Goal: Register for event/course

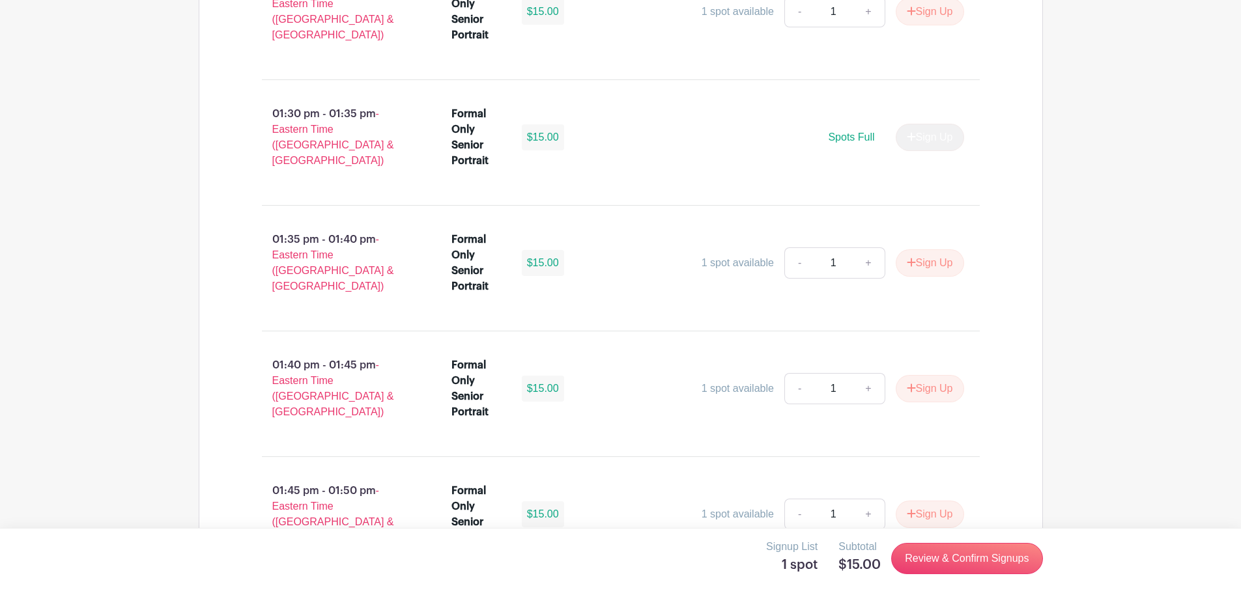
scroll to position [7705, 0]
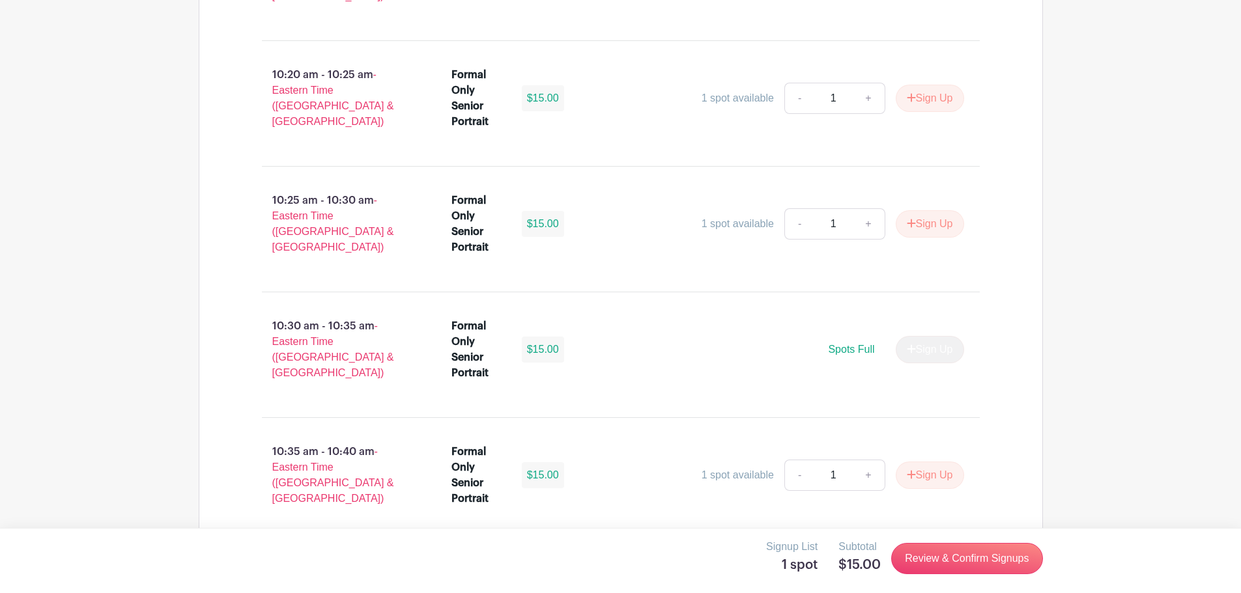
scroll to position [4454, 0]
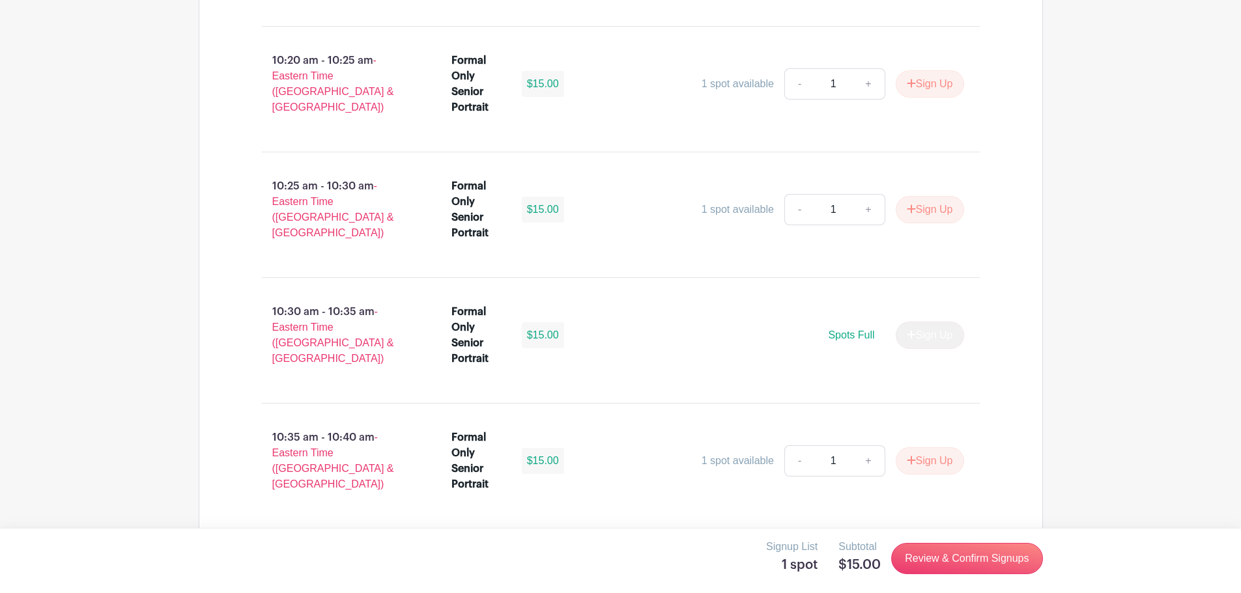
click at [933, 573] on button "Sign Up" at bounding box center [930, 586] width 68 height 27
click at [960, 561] on link "Review & Confirm Signups" at bounding box center [966, 558] width 151 height 31
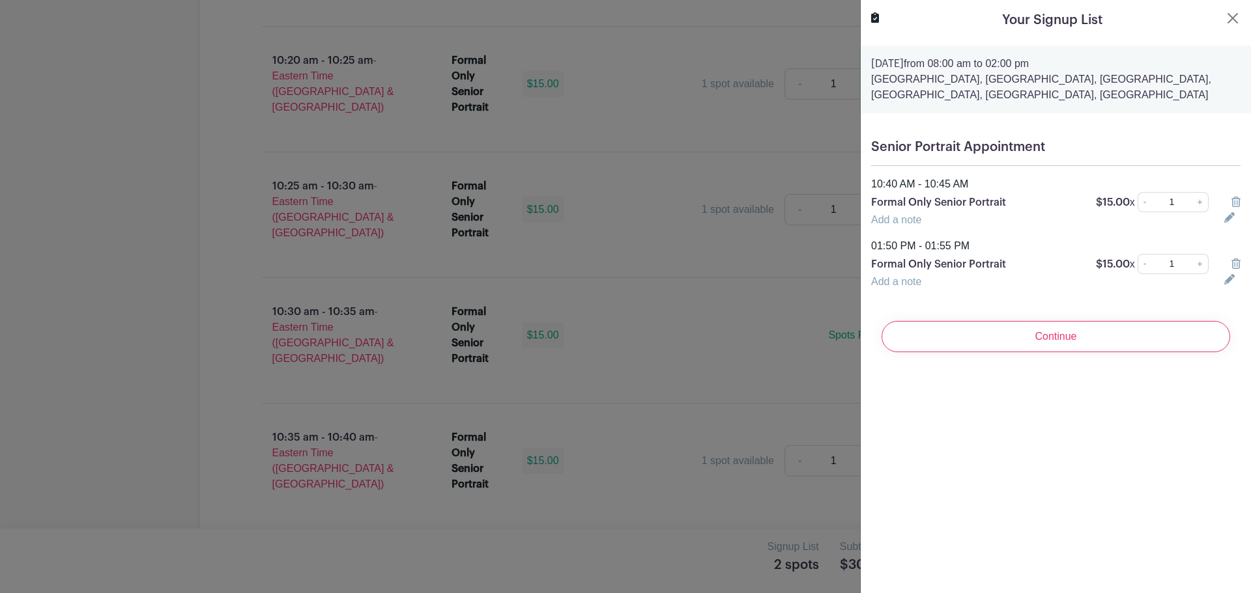
click at [1231, 263] on icon at bounding box center [1235, 264] width 9 height 10
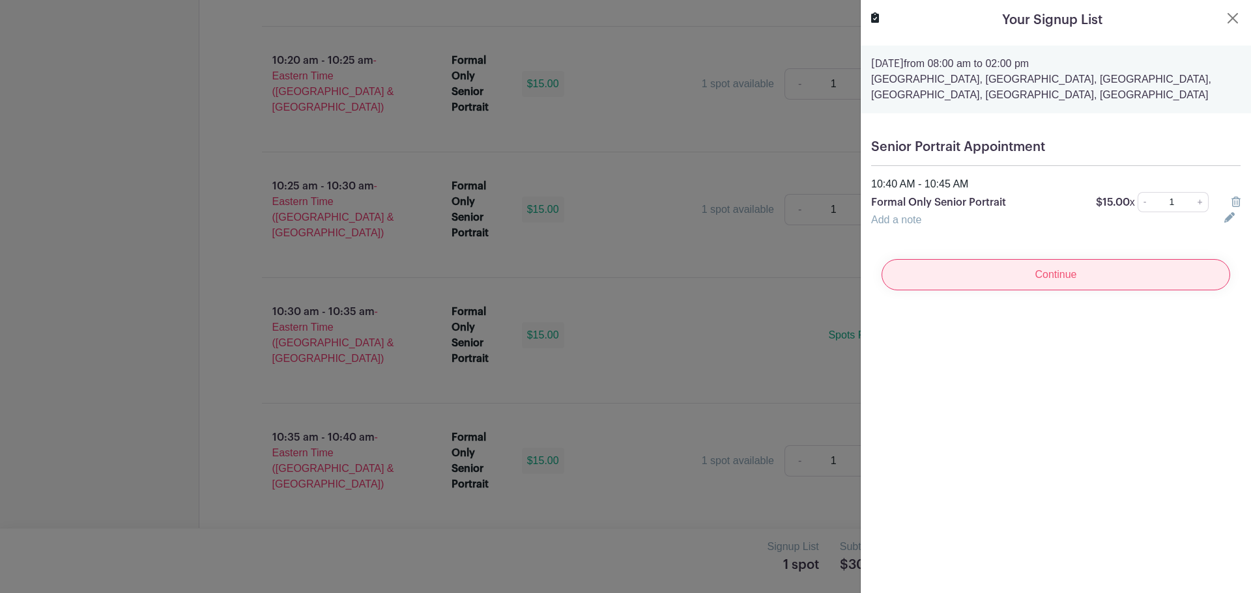
click at [1058, 279] on input "Continue" at bounding box center [1055, 274] width 348 height 31
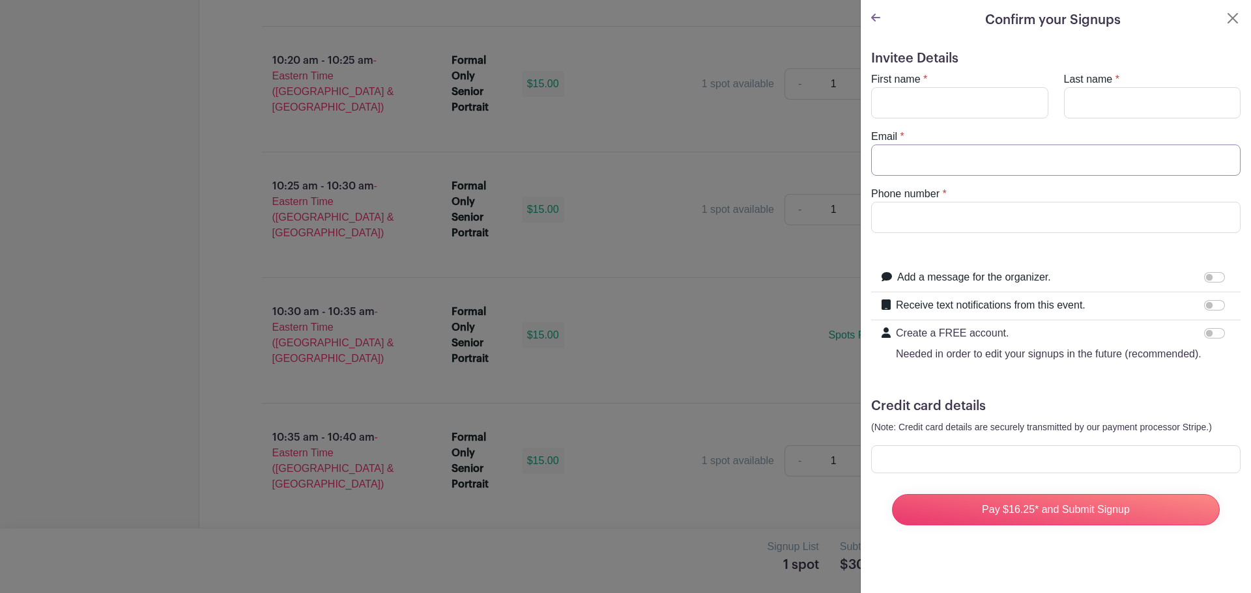
type input "kelv-graham@live.com"
click at [920, 106] on input "First name" at bounding box center [959, 102] width 177 height 31
type input "Kelvin"
type input "Graham"
click at [922, 215] on input "Phone number" at bounding box center [1055, 217] width 369 height 31
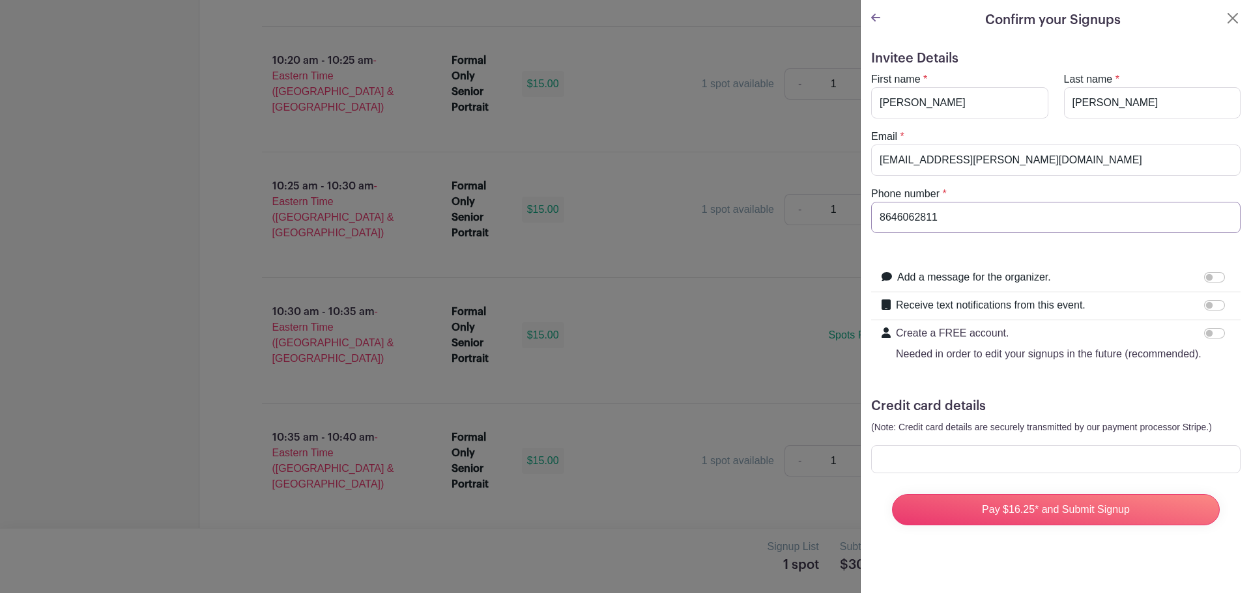
type input "8646062811"
click at [1204, 281] on input "Add a message for the organizer." at bounding box center [1214, 277] width 21 height 10
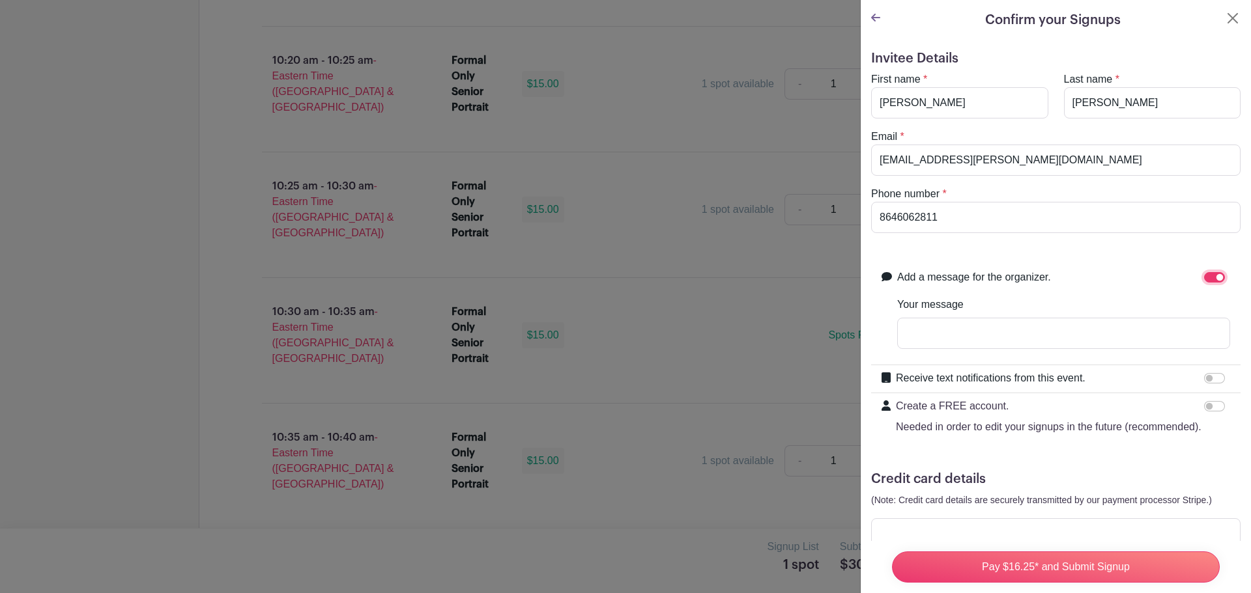
click at [1204, 281] on input "Add a message for the organizer." at bounding box center [1214, 277] width 21 height 10
checkbox input "false"
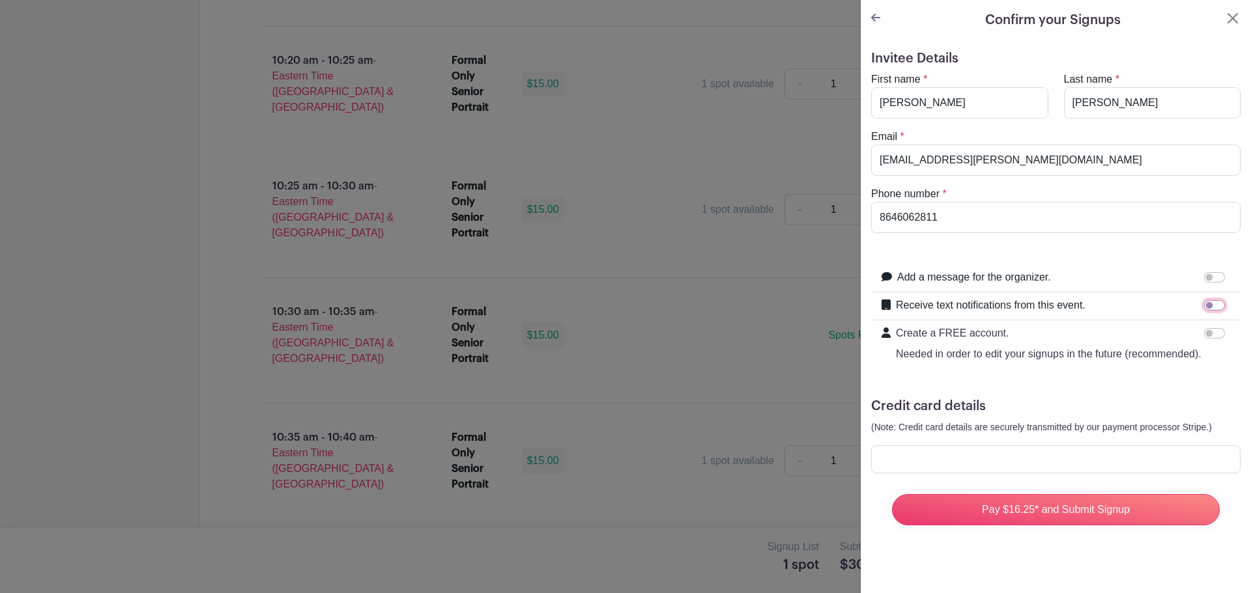
click at [1208, 306] on input "Receive text notifications from this event." at bounding box center [1214, 305] width 21 height 10
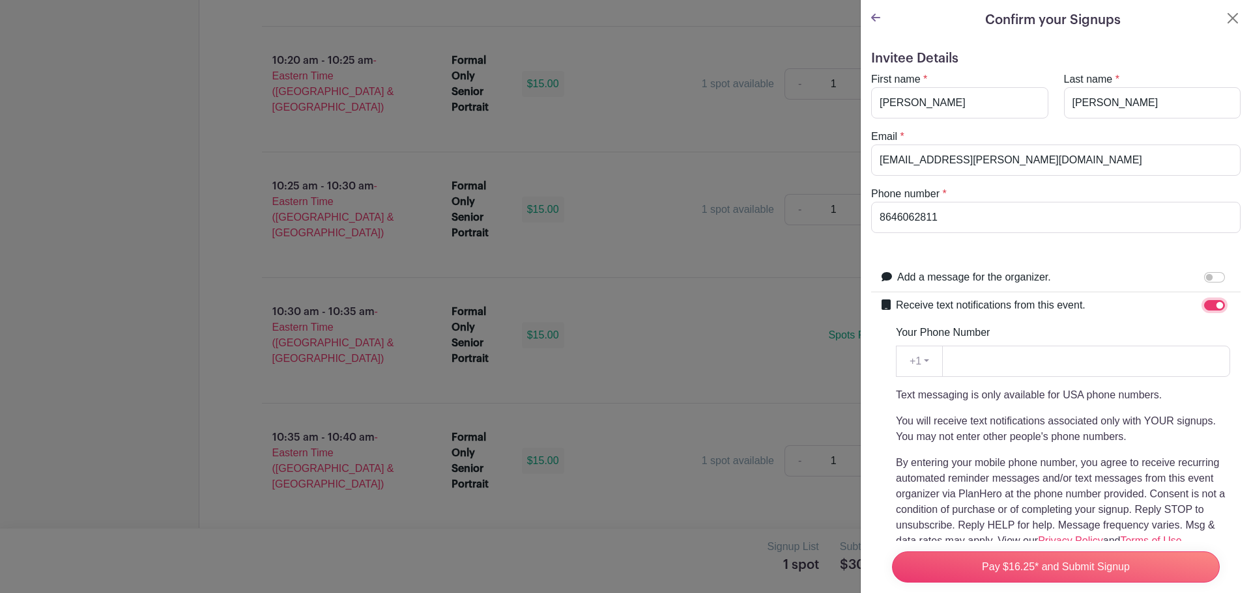
click at [1209, 305] on input "Receive text notifications from this event." at bounding box center [1214, 305] width 21 height 10
checkbox input "false"
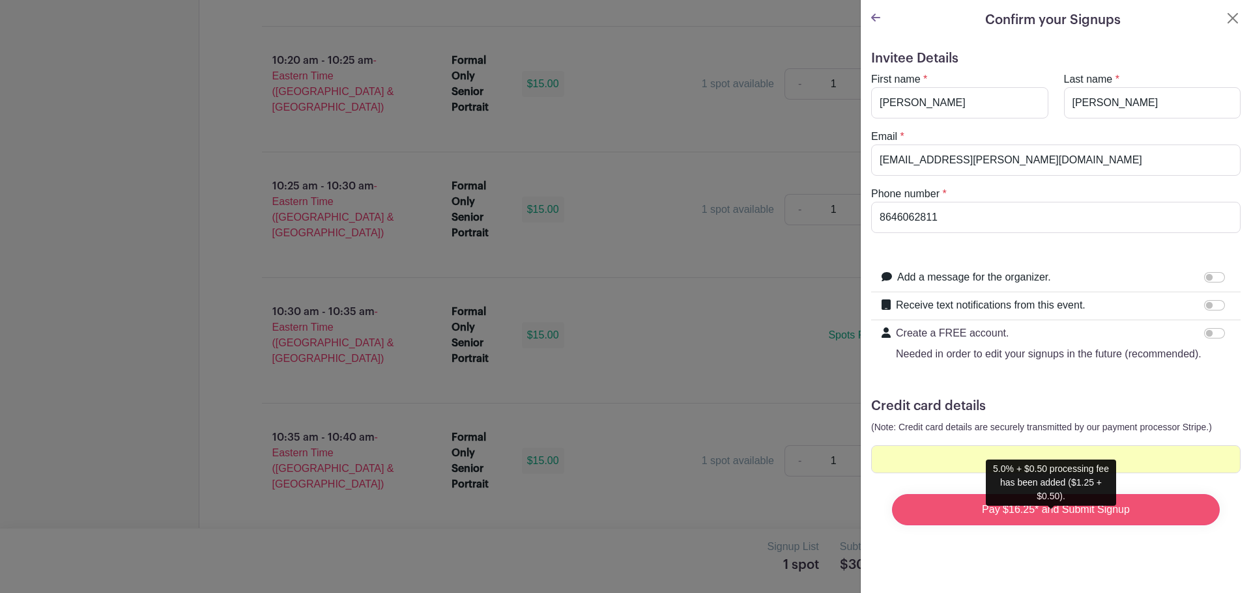
click at [1064, 526] on input "Pay $16.25* and Submit Signup" at bounding box center [1056, 509] width 328 height 31
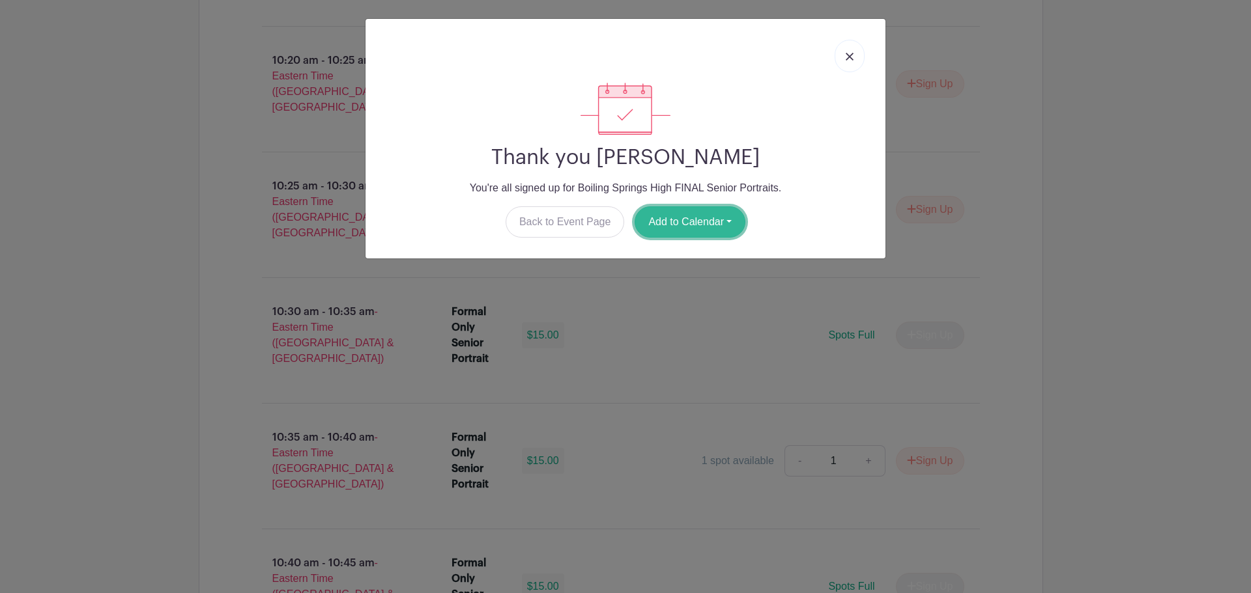
click at [668, 224] on button "Add to Calendar" at bounding box center [689, 221] width 111 height 31
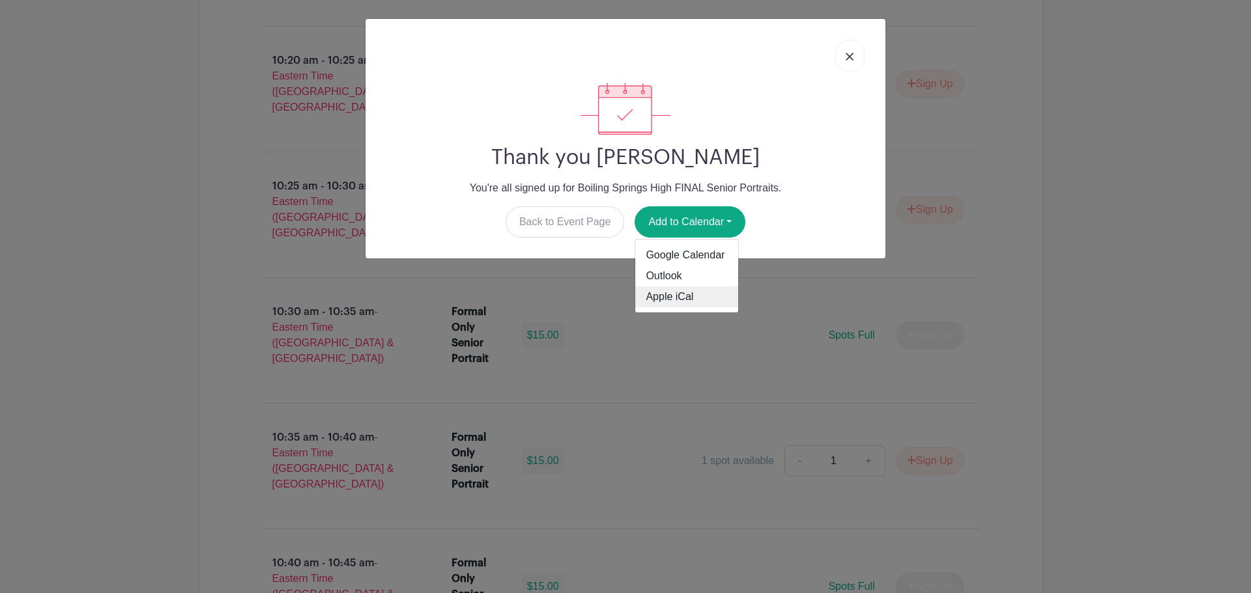
click at [670, 300] on link "Apple iCal" at bounding box center [686, 297] width 103 height 21
drag, startPoint x: 846, startPoint y: 59, endPoint x: 791, endPoint y: 85, distance: 60.3
click at [846, 59] on img at bounding box center [849, 57] width 8 height 8
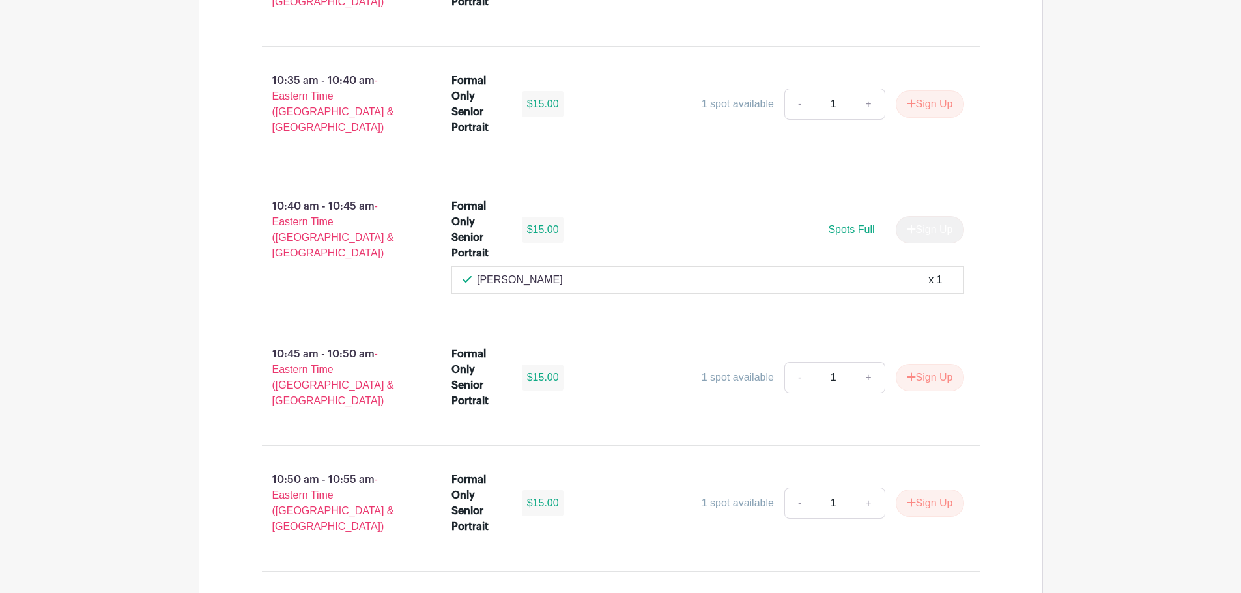
scroll to position [4519, 0]
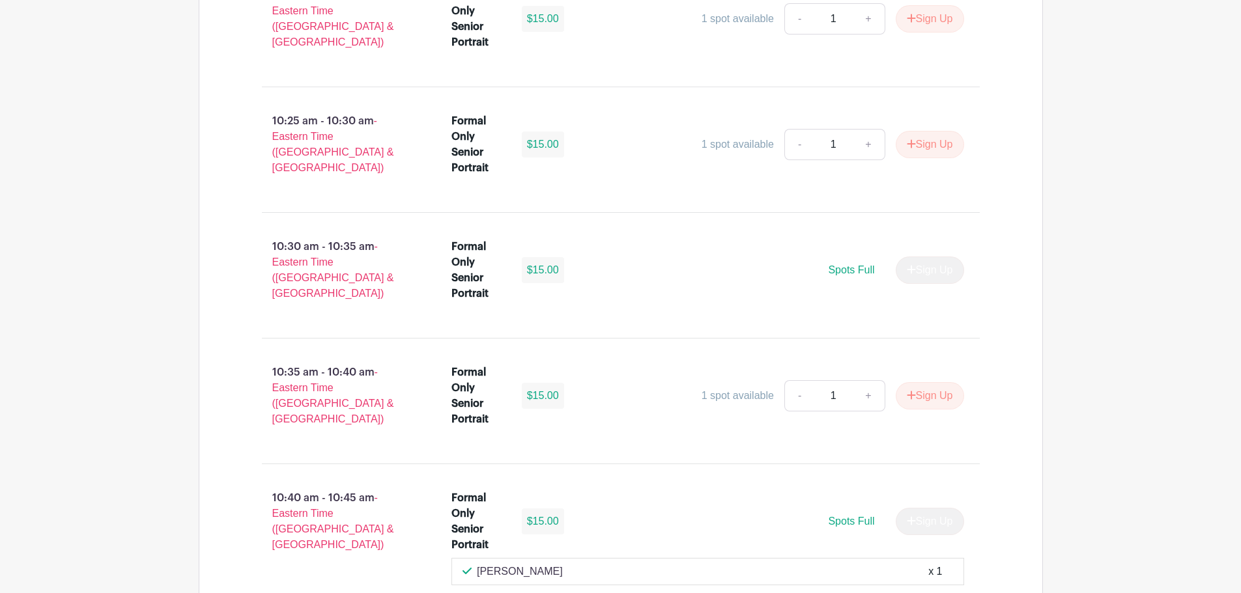
click at [1026, 396] on div "Senior Portrait Appointment PRIVATE 08:00 am - 08:05 am - Eastern Time (US & Ca…" at bounding box center [621, 219] width 844 height 7659
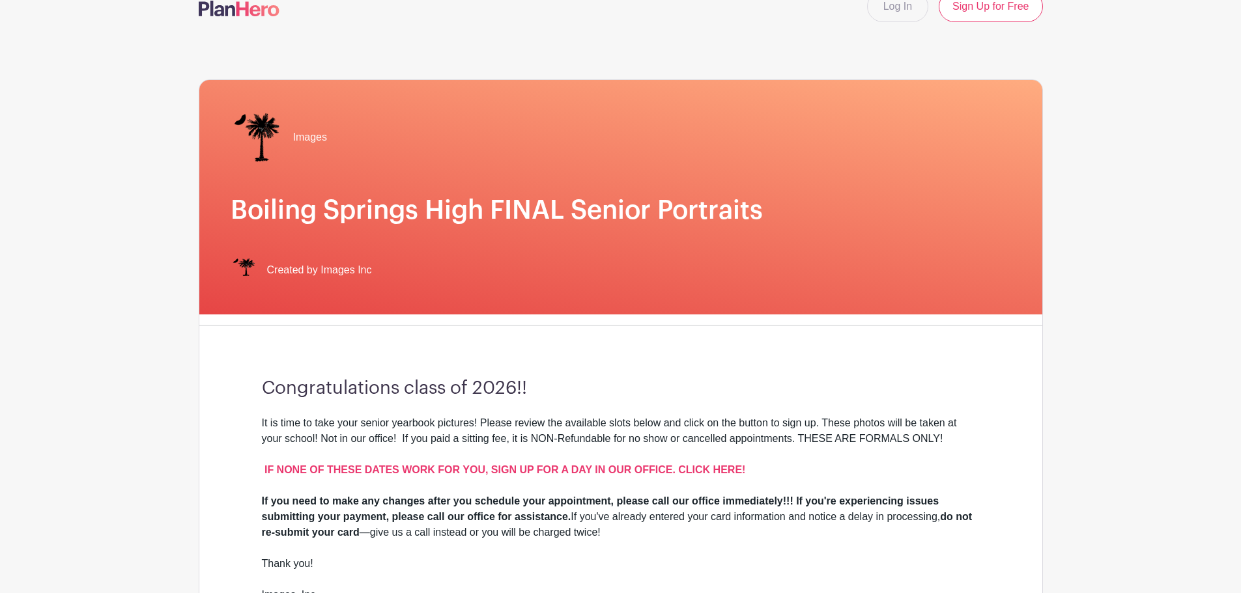
scroll to position [0, 0]
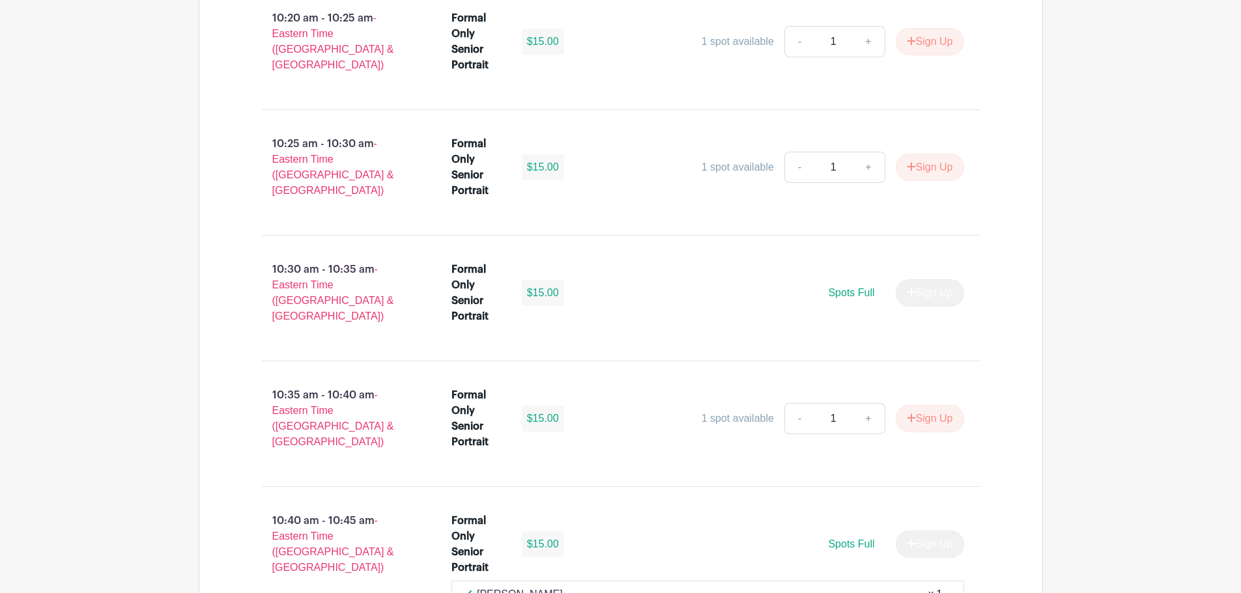
scroll to position [4519, 0]
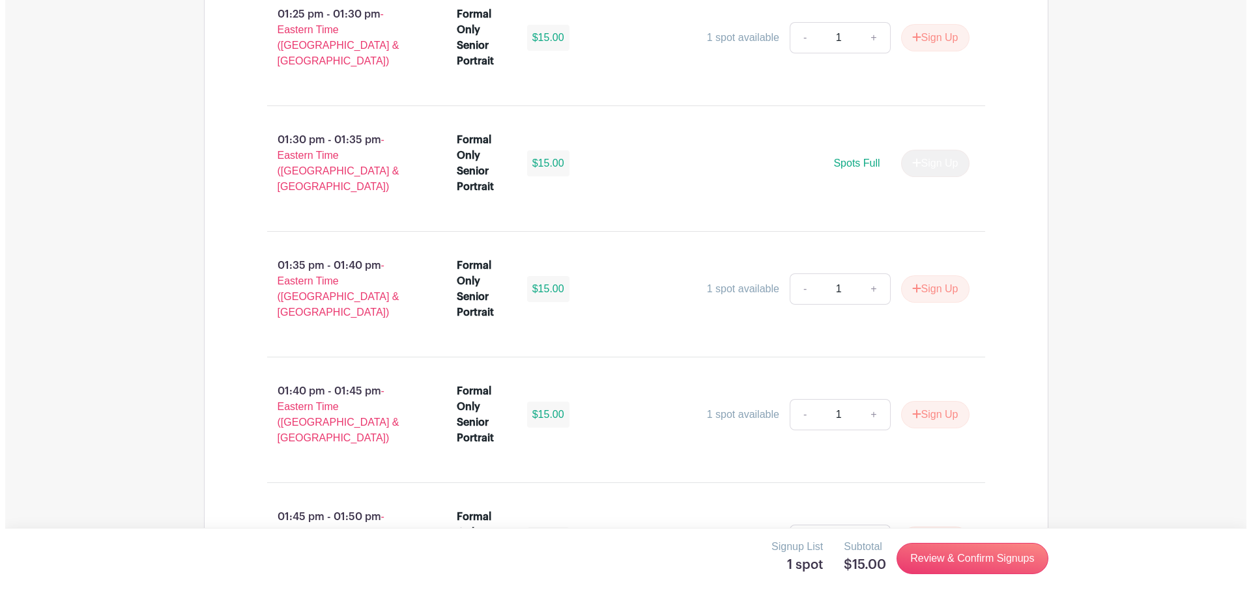
scroll to position [7732, 0]
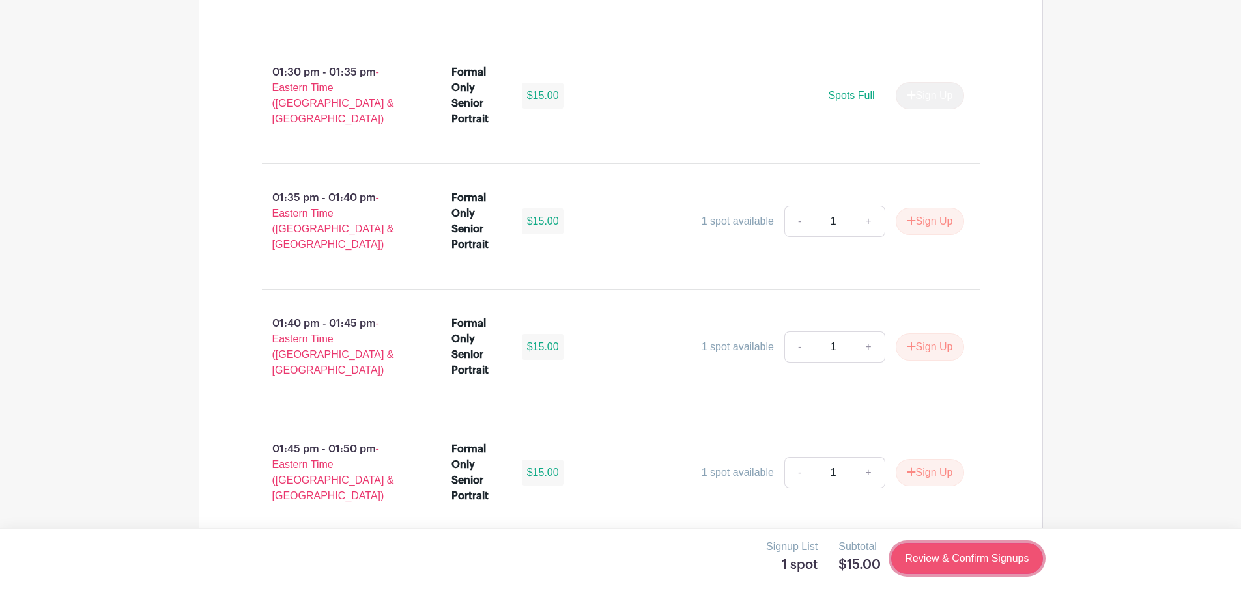
click at [973, 565] on link "Review & Confirm Signups" at bounding box center [966, 558] width 151 height 31
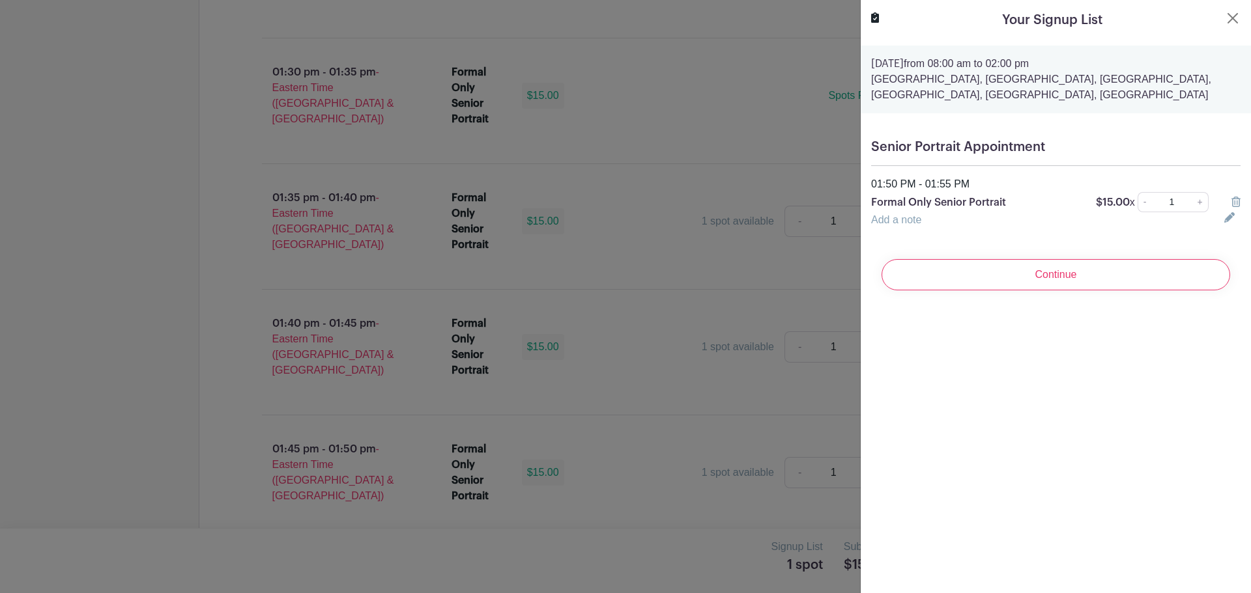
click at [1231, 203] on icon at bounding box center [1235, 202] width 9 height 10
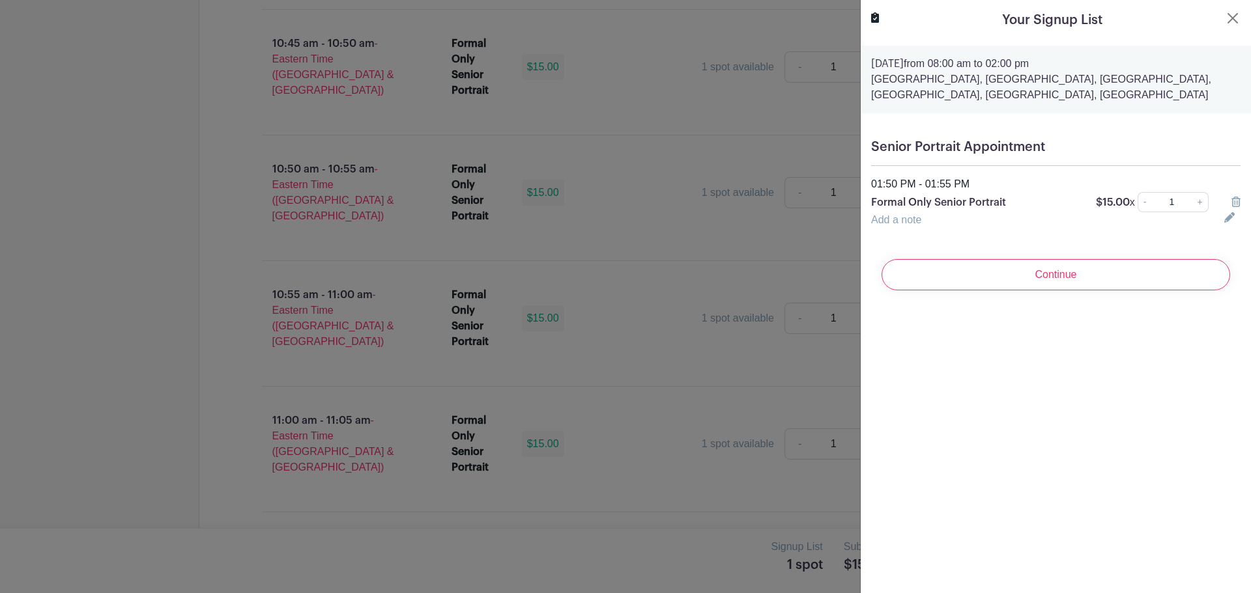
scroll to position [3529, 0]
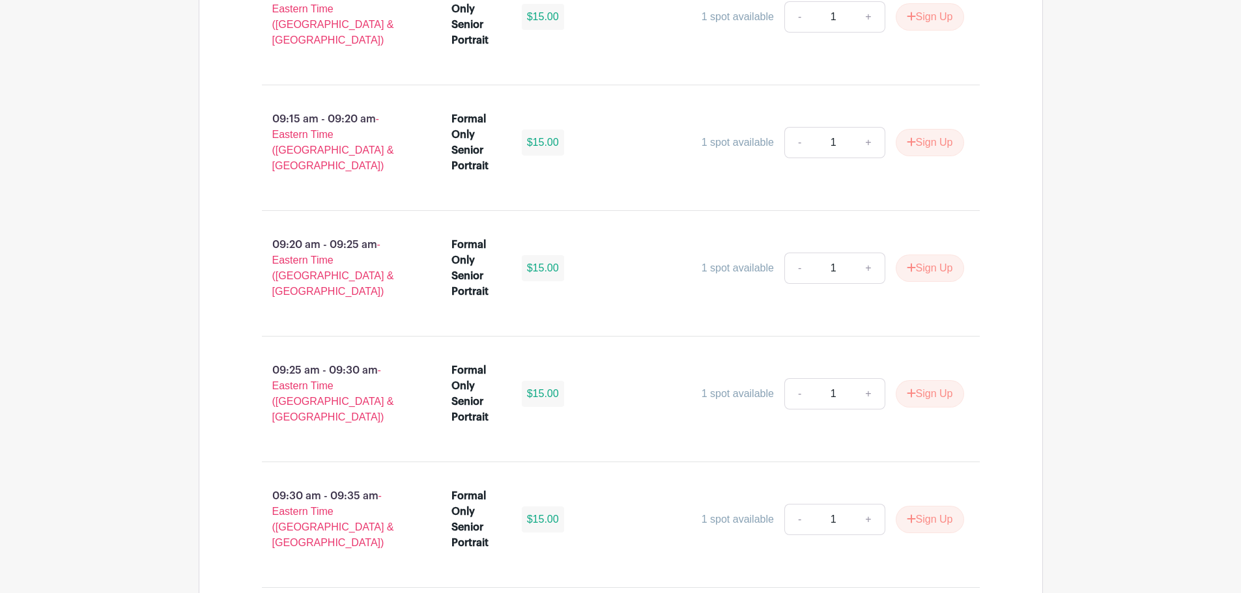
scroll to position [2760, 0]
